Goal: Download file/media

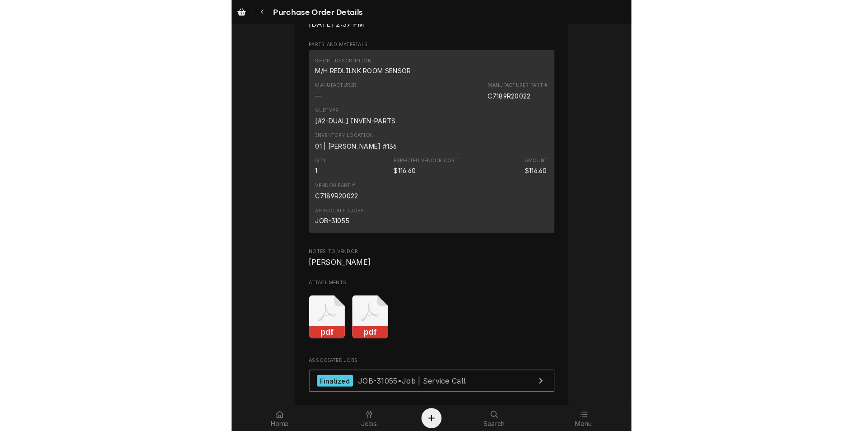
scroll to position [767, 0]
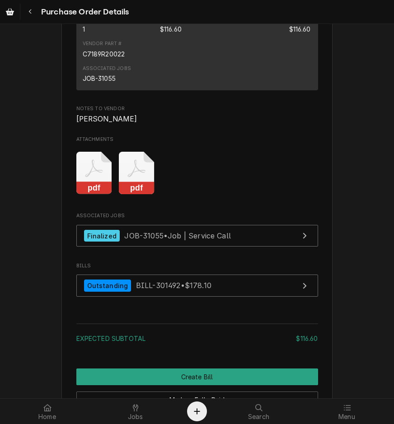
click at [95, 195] on icon "Attachments" at bounding box center [94, 173] width 36 height 43
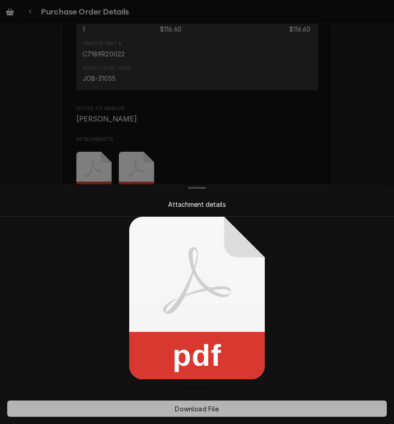
click at [220, 409] on span "Download File" at bounding box center [196, 408] width 47 height 9
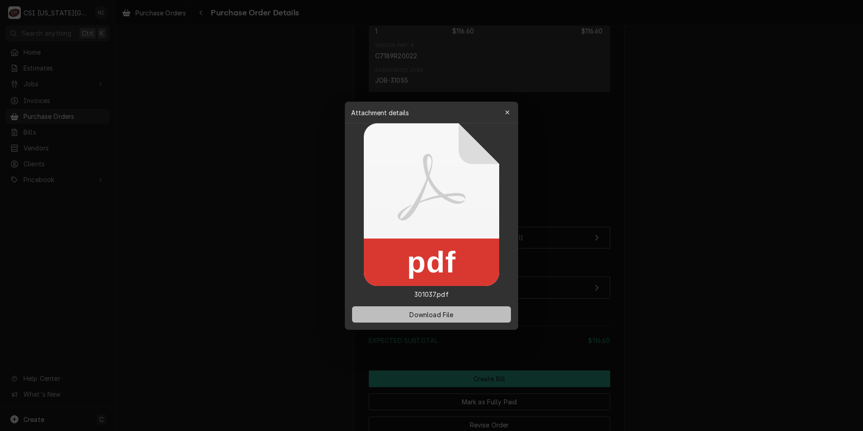
click at [444, 314] on span "Download File" at bounding box center [431, 313] width 47 height 9
